Goal: Information Seeking & Learning: Learn about a topic

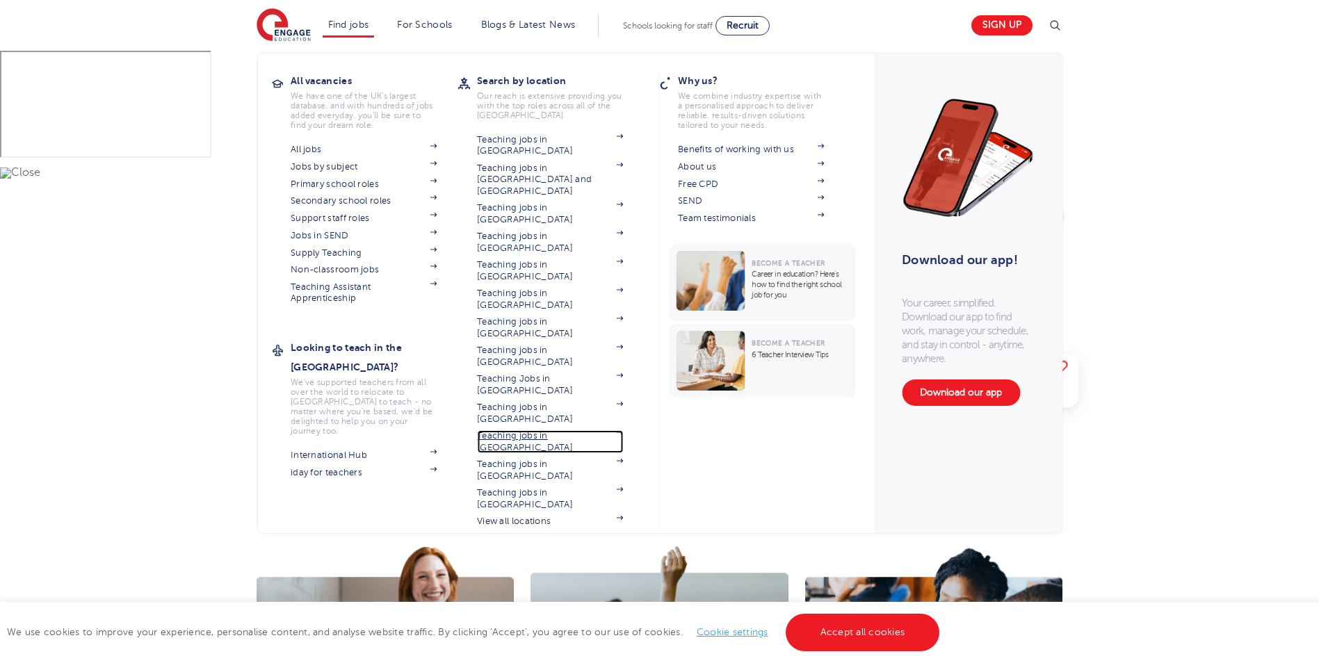
click at [539, 430] on link "Teaching jobs in [GEOGRAPHIC_DATA]" at bounding box center [550, 441] width 146 height 23
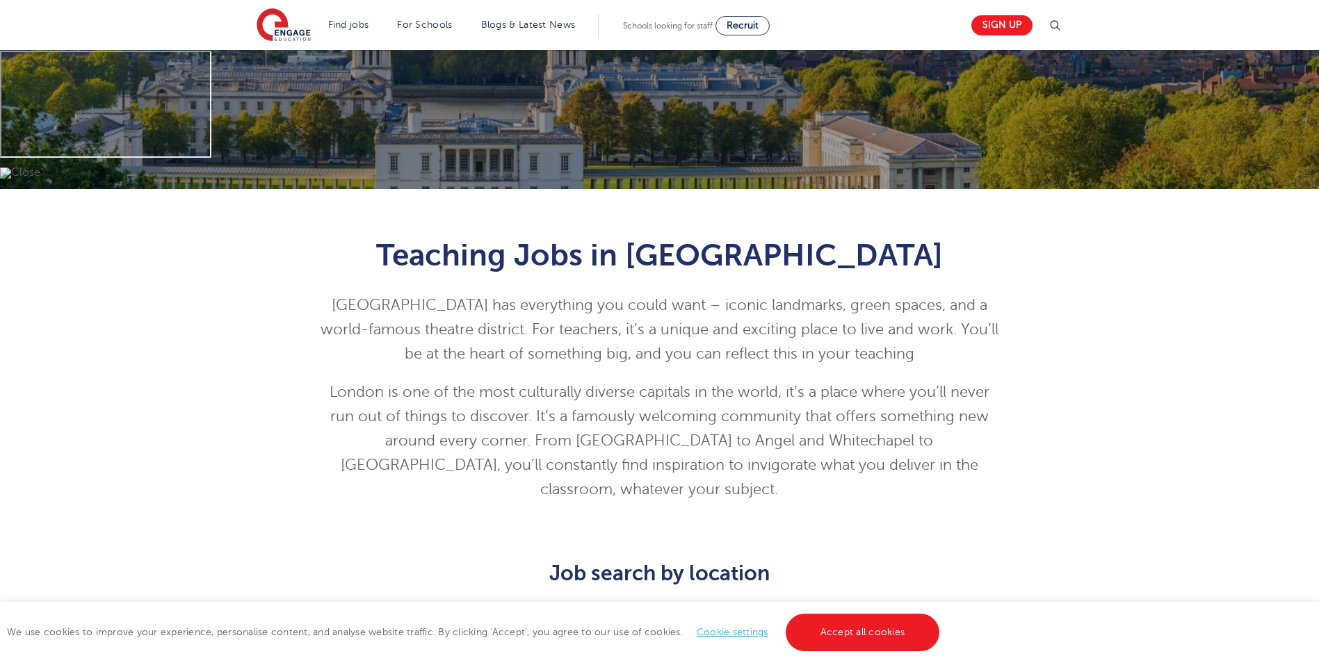
scroll to position [765, 0]
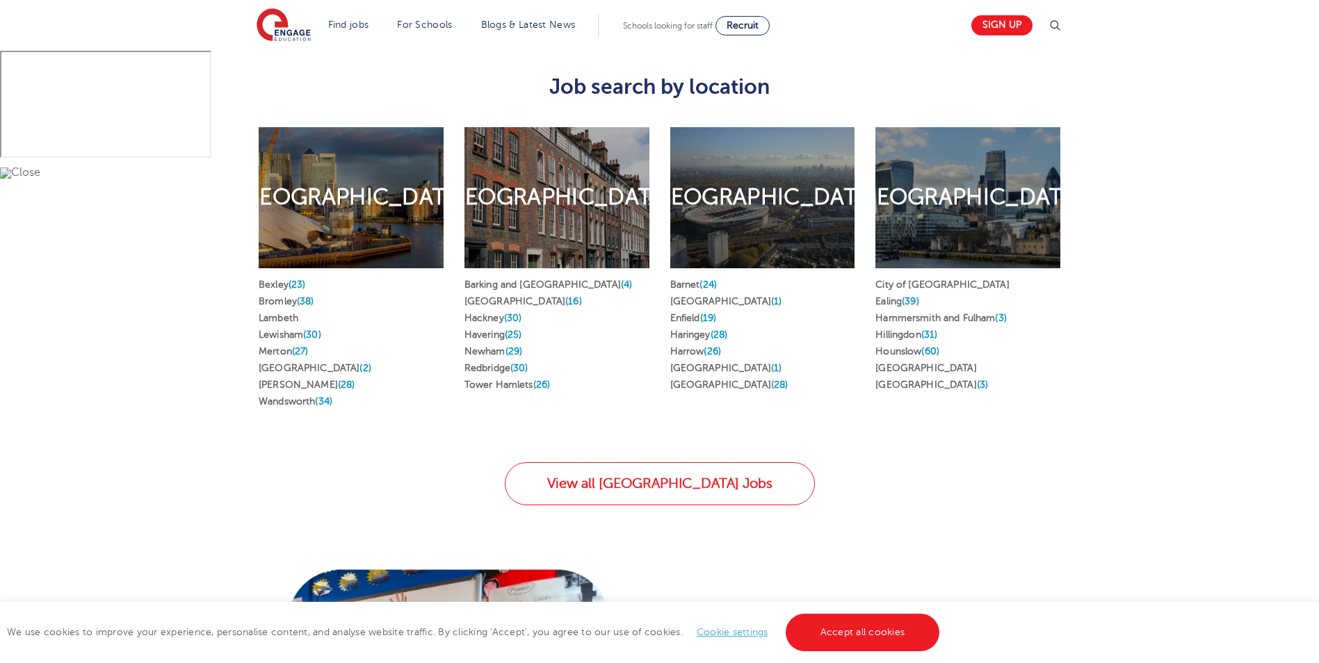
click at [952, 204] on h2 "West & Central London" at bounding box center [967, 197] width 229 height 29
click at [910, 363] on link "Richmond upon Thames" at bounding box center [925, 368] width 101 height 10
click at [329, 222] on div "South London" at bounding box center [351, 197] width 185 height 141
click at [280, 313] on link "Lambeth" at bounding box center [279, 318] width 40 height 10
click at [281, 396] on link "Wandsworth (34)" at bounding box center [296, 401] width 74 height 10
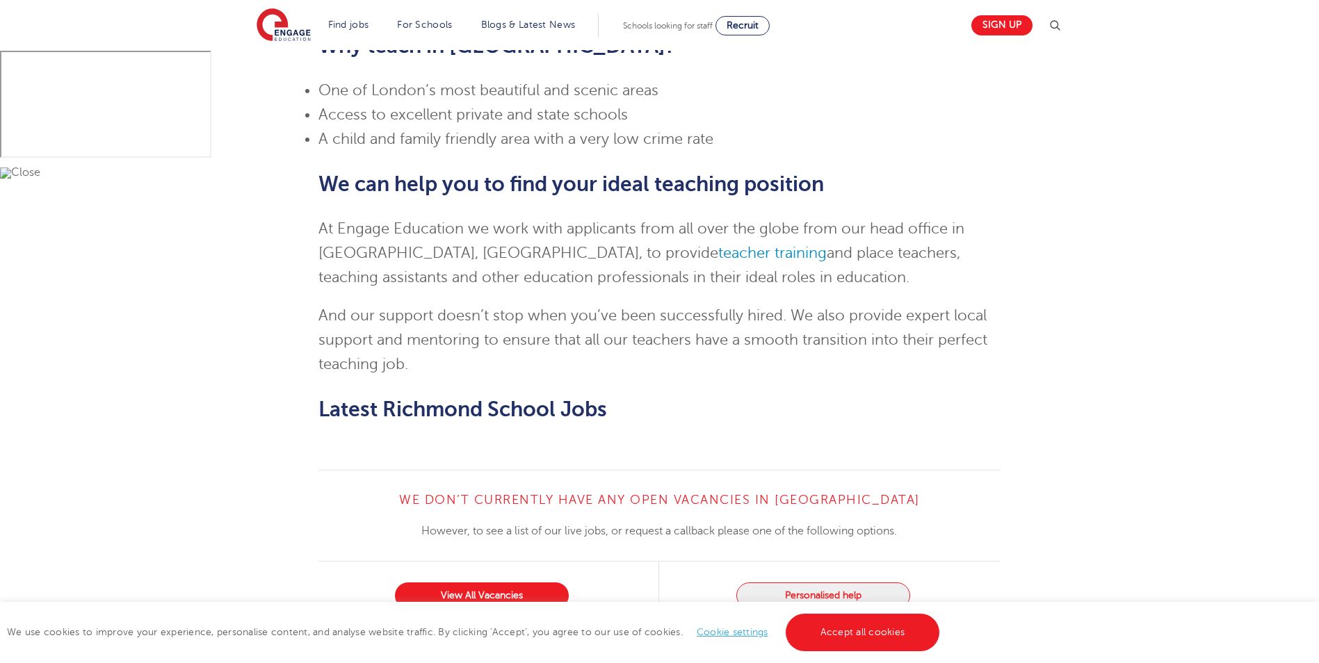
scroll to position [1430, 0]
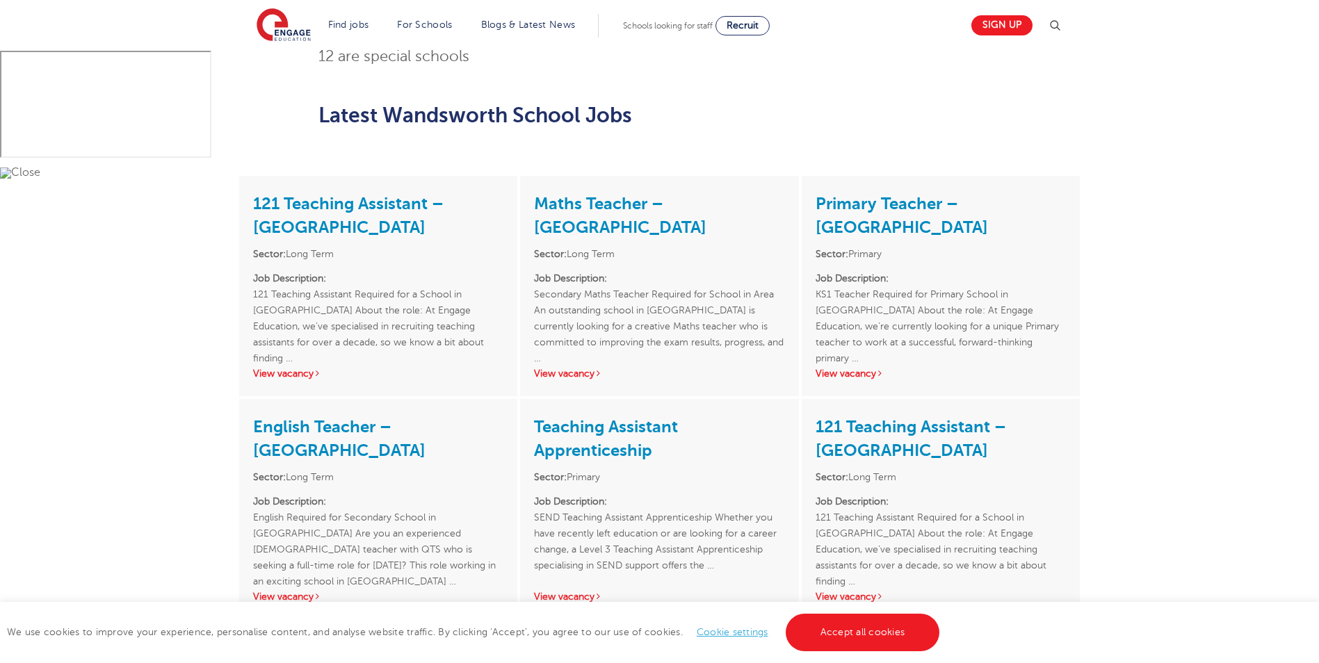
scroll to position [974, 0]
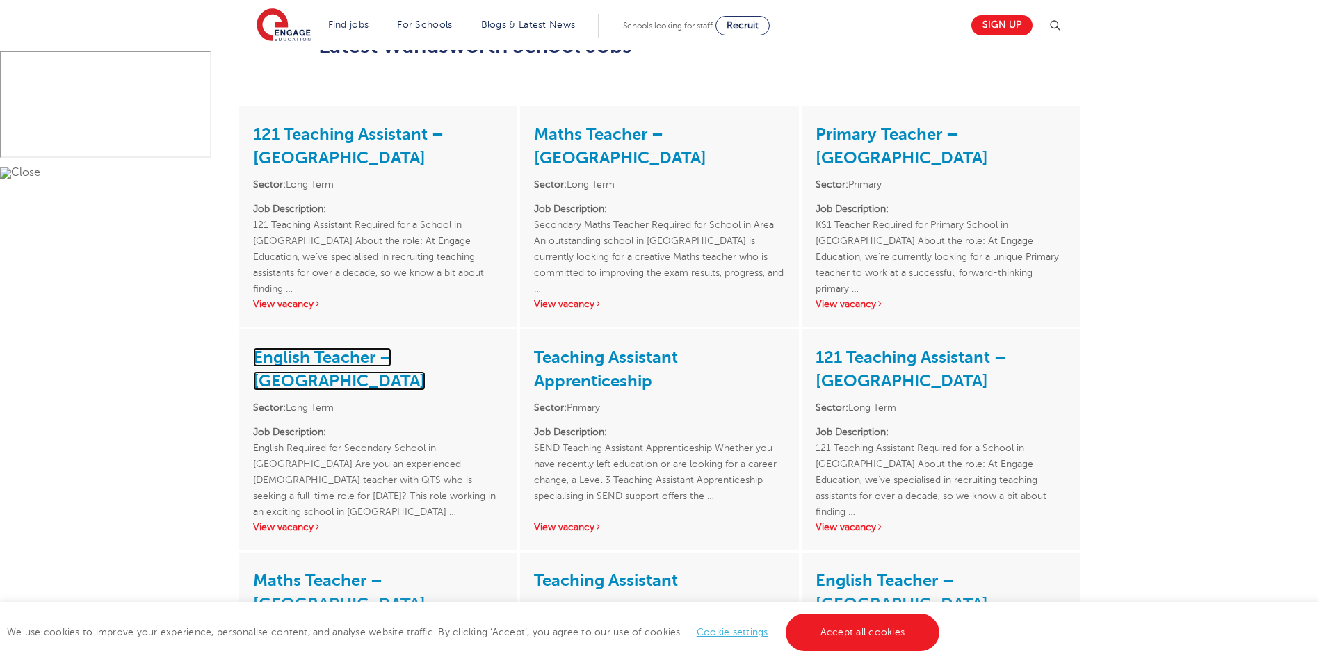
click at [426, 348] on link "English Teacher – [GEOGRAPHIC_DATA]" at bounding box center [339, 369] width 172 height 43
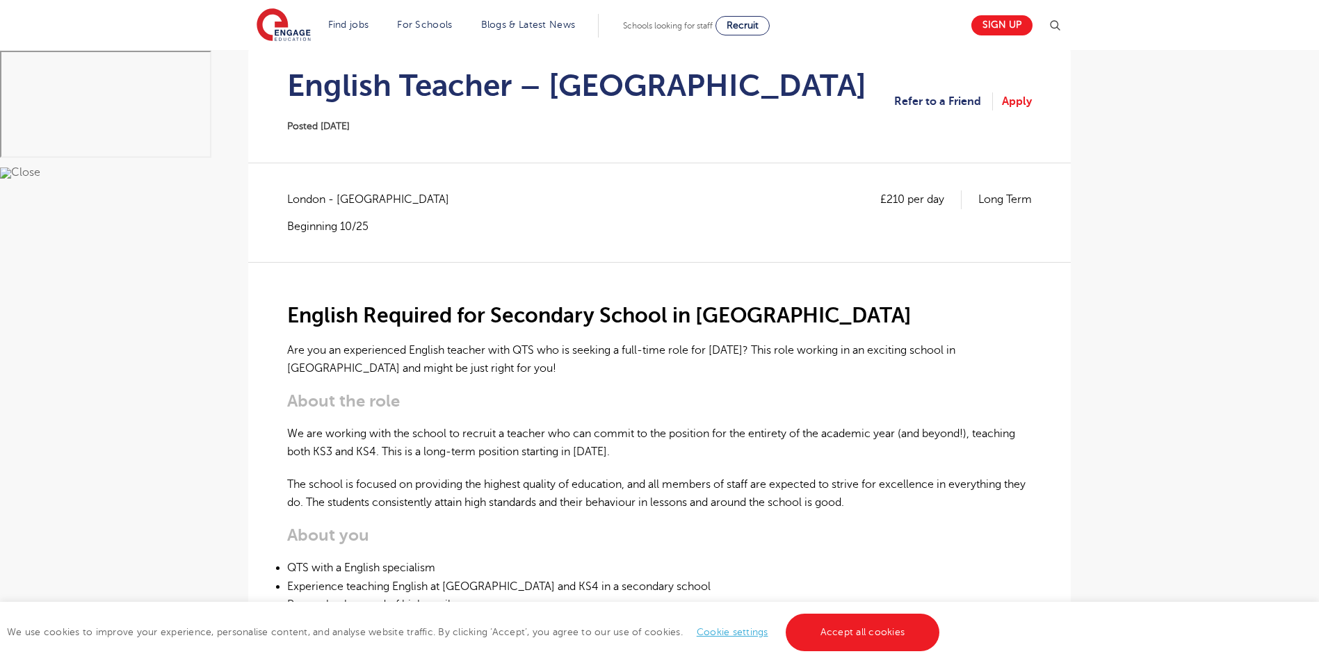
scroll to position [209, 0]
